Goal: Find specific page/section: Find specific page/section

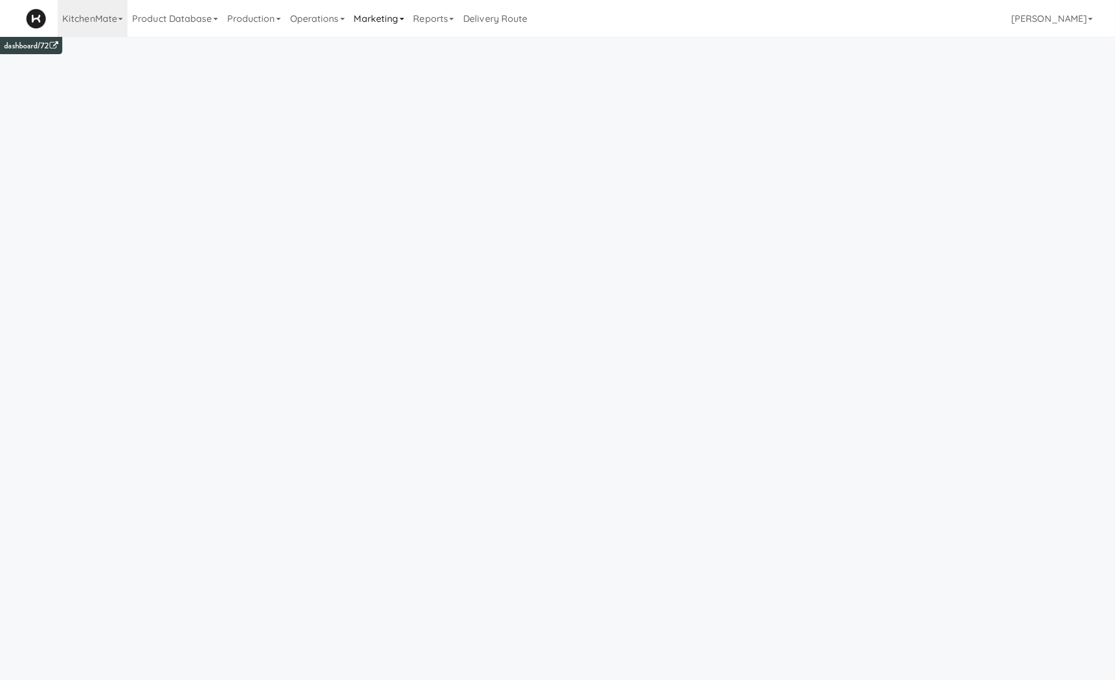
click at [393, 20] on link "Marketing" at bounding box center [378, 18] width 59 height 37
click at [318, 18] on link "Operations" at bounding box center [317, 18] width 64 height 37
click at [445, 22] on link "Reports" at bounding box center [434, 18] width 50 height 37
click at [442, 116] on link "Invoices" at bounding box center [455, 111] width 92 height 21
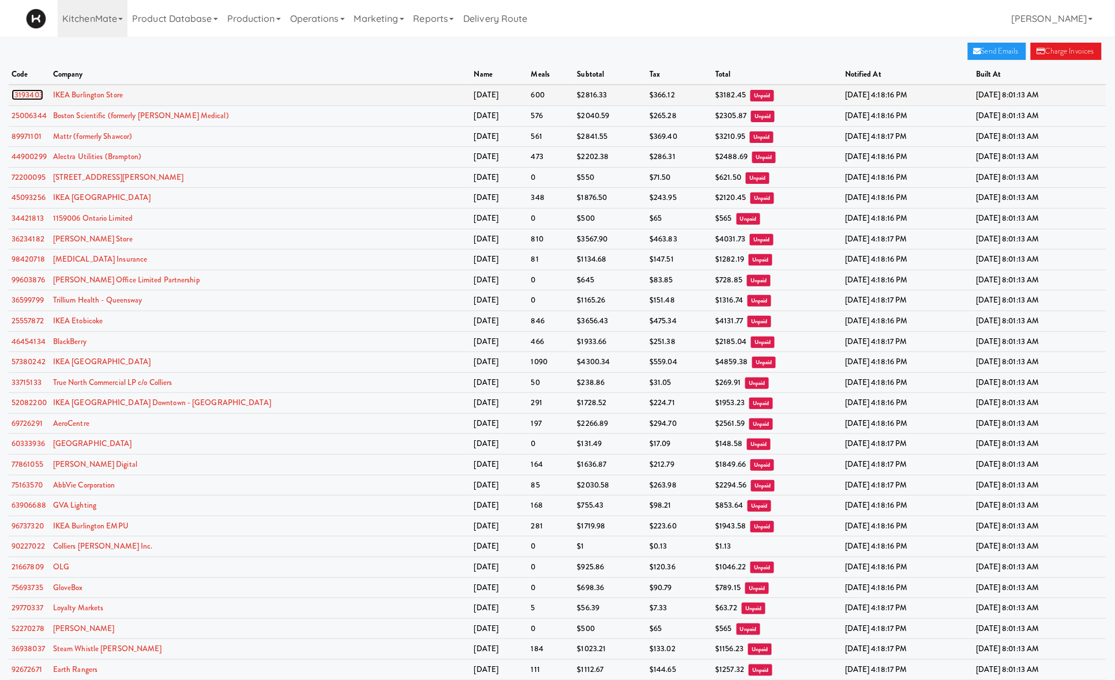
click at [40, 96] on link "13193403" at bounding box center [28, 94] width 32 height 11
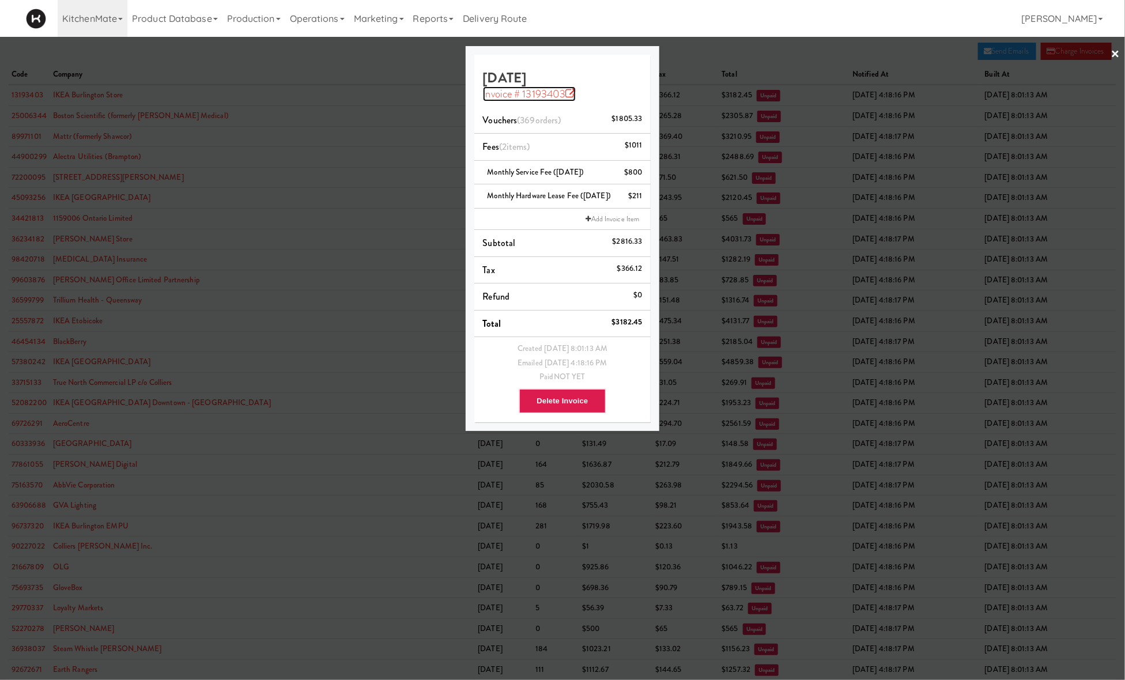
click at [565, 99] on link "Invoice # 13193403" at bounding box center [529, 93] width 93 height 15
click at [685, 42] on div at bounding box center [562, 340] width 1125 height 680
